Goal: Find specific page/section: Find specific page/section

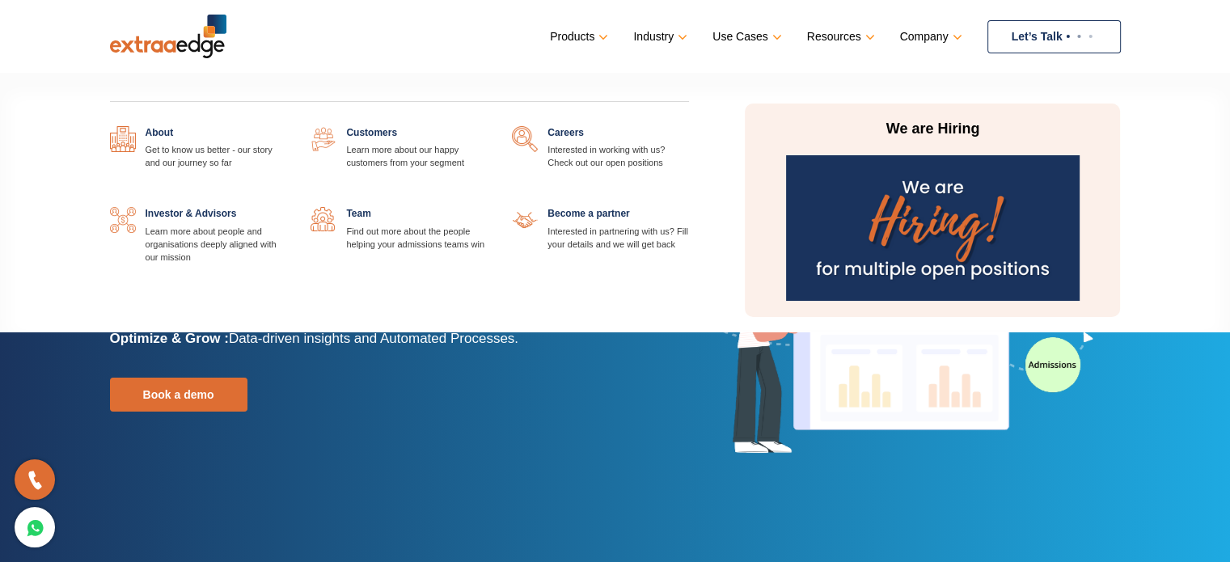
click at [689, 126] on link at bounding box center [689, 126] width 0 height 0
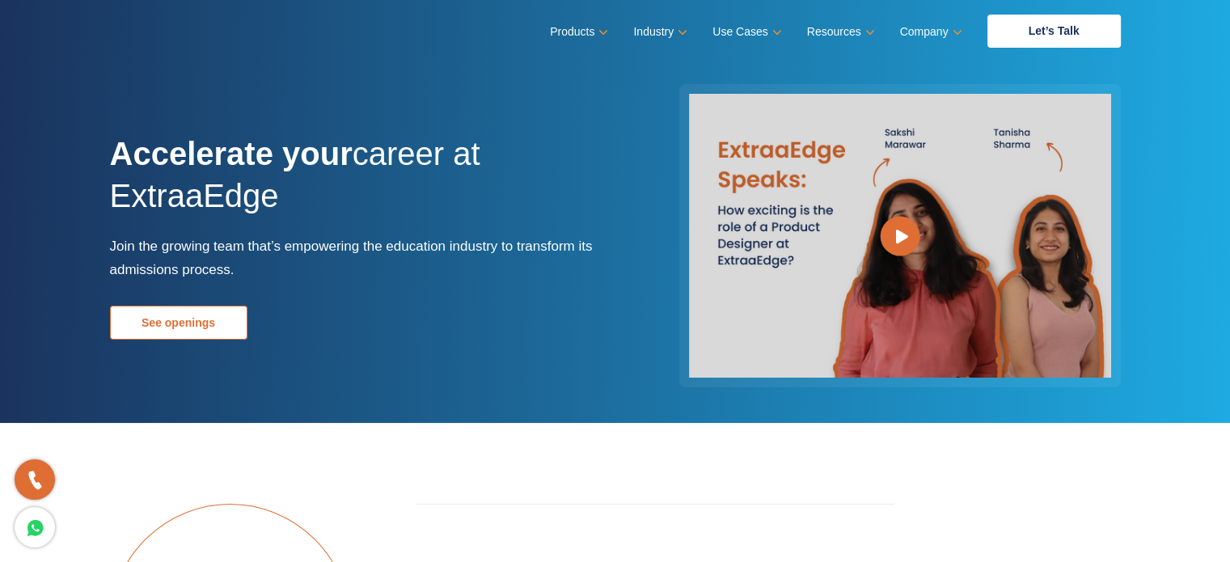
click at [140, 319] on link "See openings" at bounding box center [179, 323] width 138 height 34
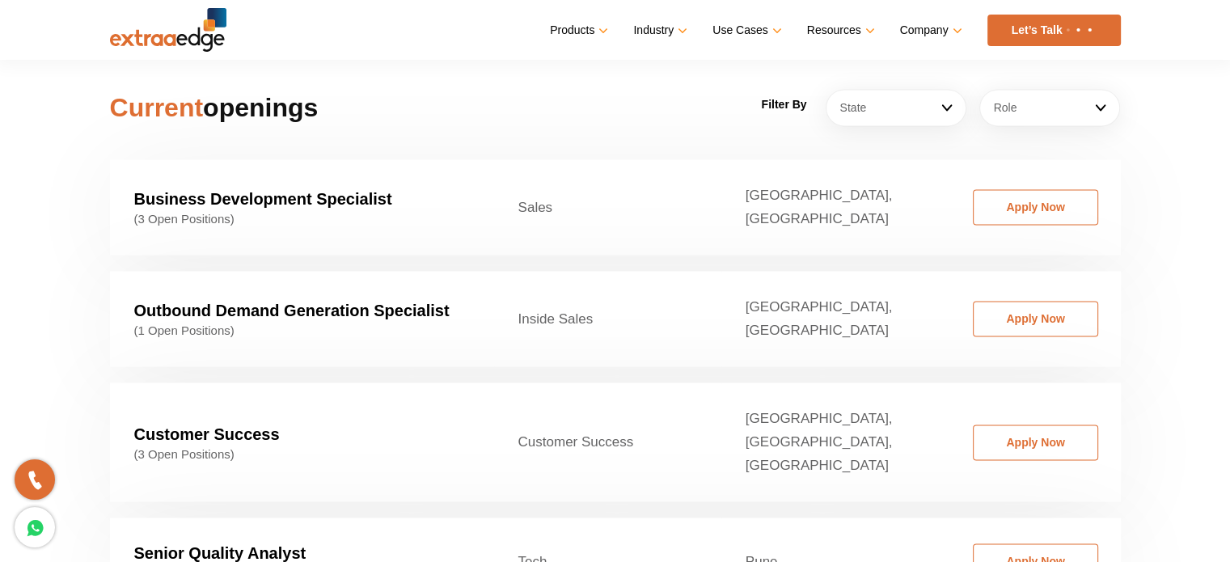
scroll to position [2380, 0]
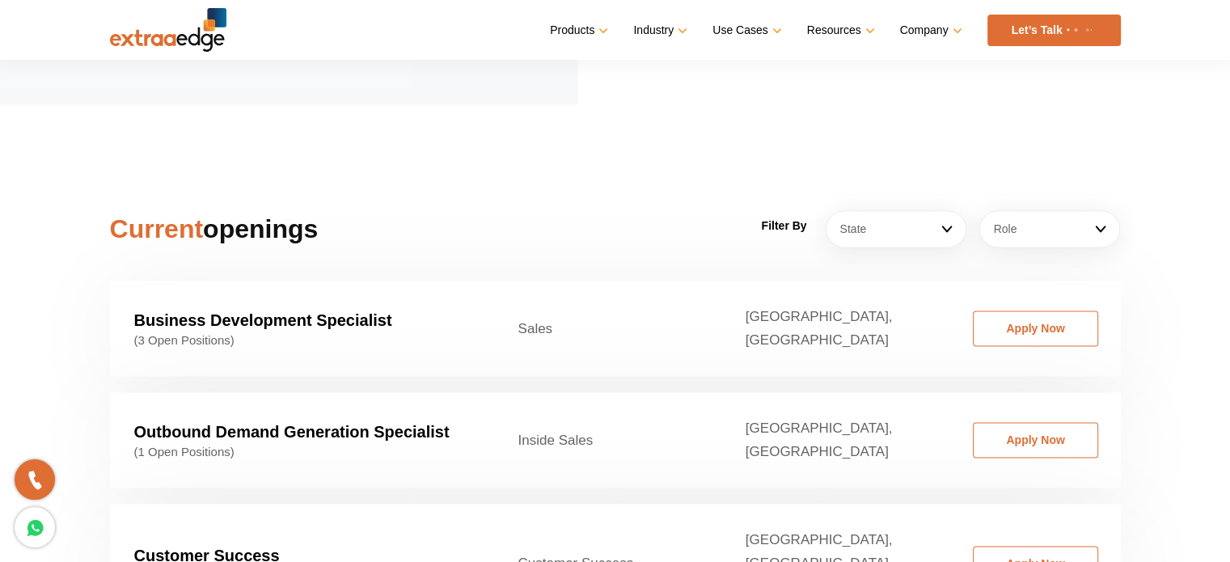
click at [1044, 25] on link "Let’s Talk" at bounding box center [1054, 31] width 133 height 32
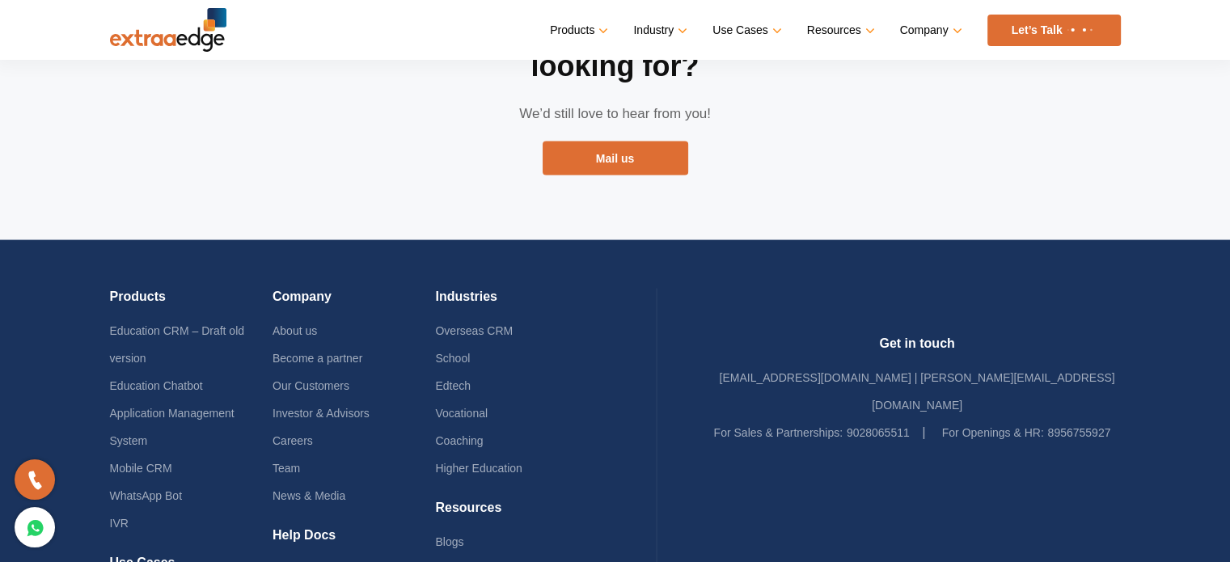
scroll to position [3332, 0]
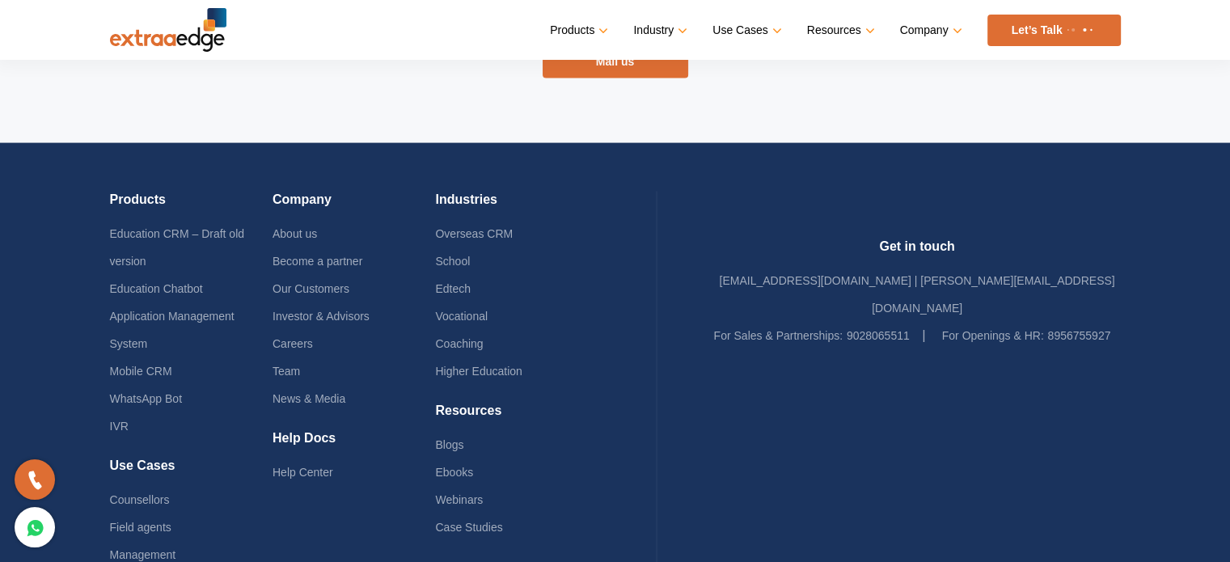
drag, startPoint x: 991, startPoint y: 200, endPoint x: 976, endPoint y: 407, distance: 207.6
click at [976, 407] on div at bounding box center [917, 435] width 407 height 172
